Goal: Task Accomplishment & Management: Manage account settings

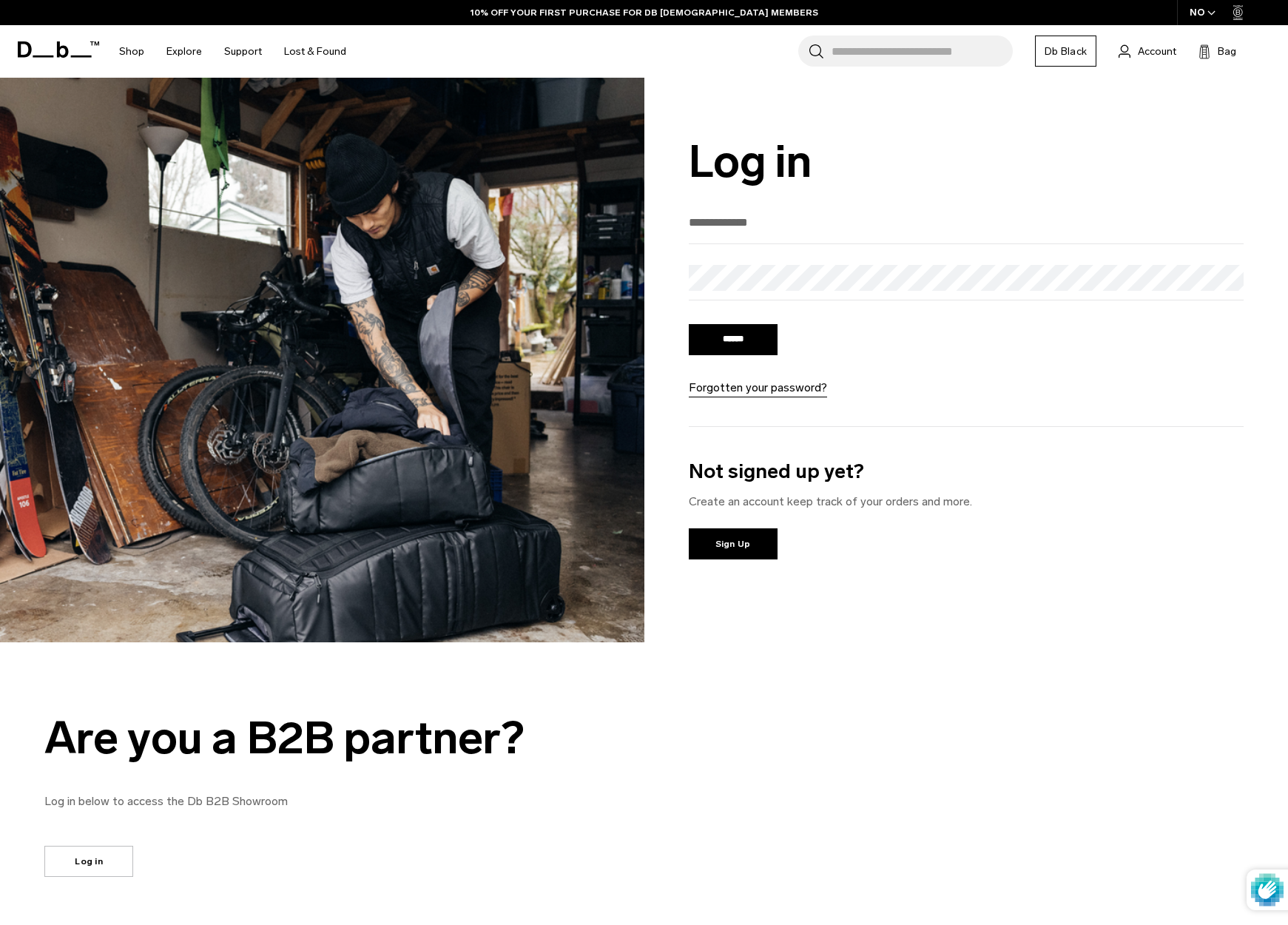
type input "**********"
click at [744, 328] on input "******" at bounding box center [733, 340] width 89 height 31
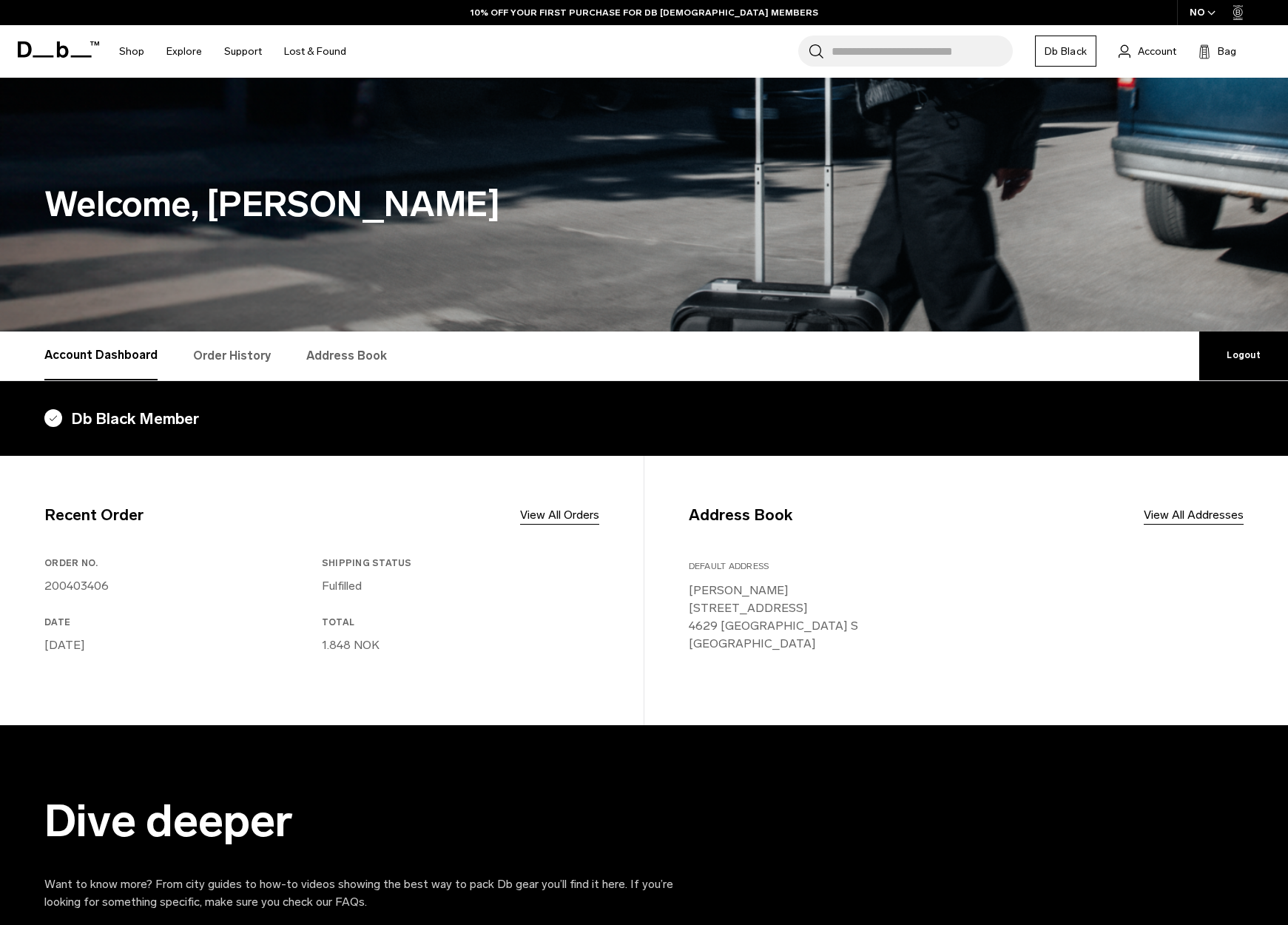
click at [1132, 49] on link "Account" at bounding box center [1147, 51] width 58 height 18
click at [342, 358] on link "Address Book" at bounding box center [346, 356] width 80 height 49
